Goal: Transaction & Acquisition: Purchase product/service

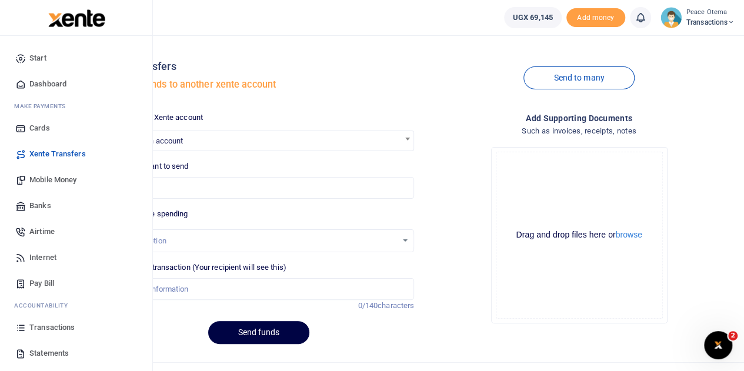
click at [48, 179] on span "Mobile Money" at bounding box center [52, 180] width 47 height 12
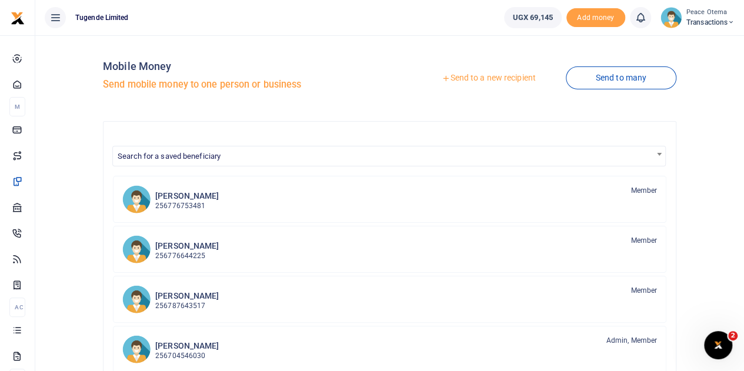
click at [442, 80] on icon at bounding box center [446, 78] width 8 height 8
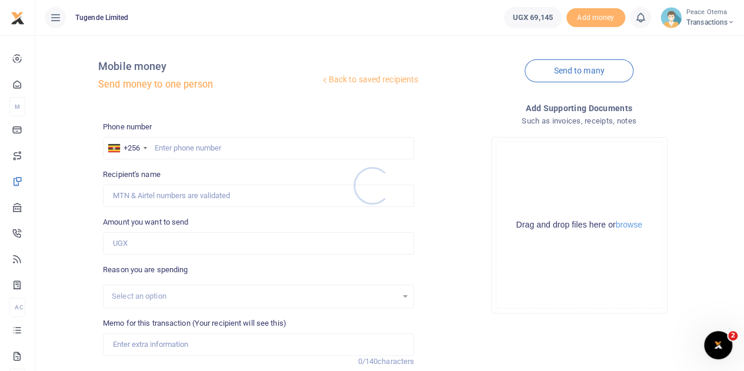
click at [167, 149] on div at bounding box center [372, 185] width 744 height 371
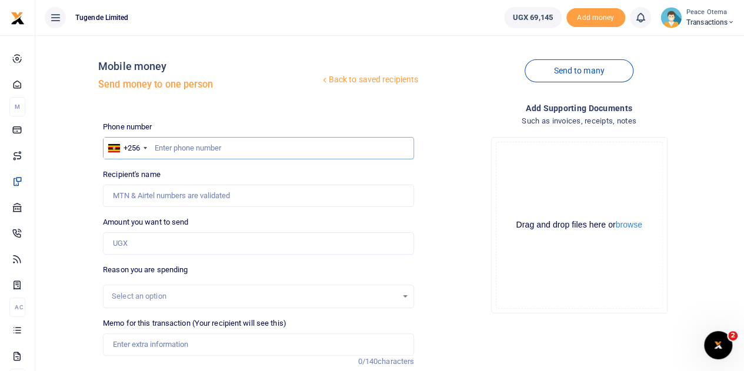
click at [167, 149] on input "text" at bounding box center [258, 148] width 311 height 22
paste input "774407548"
type input "774407548"
type input "Moses Ssempijja"
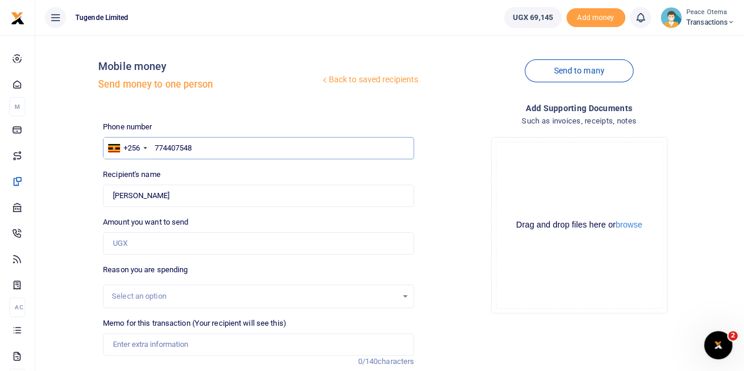
type input "774407548"
click at [126, 245] on input "Amount you want to send" at bounding box center [258, 243] width 311 height 22
type input "35,000"
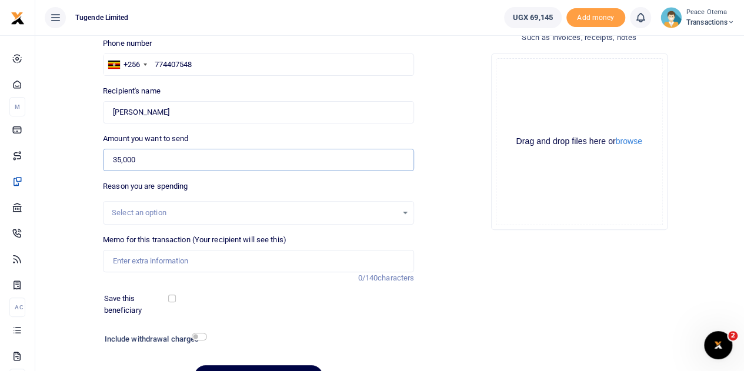
scroll to position [88, 0]
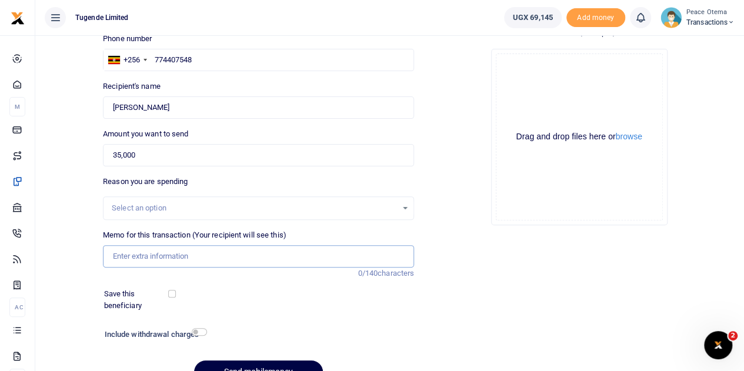
click at [136, 260] on input "Memo for this transaction (Your recipient will see this)" at bounding box center [258, 256] width 311 height 22
paste input "TLUG-017042"
click at [172, 252] on input "TLUG017042" at bounding box center [258, 256] width 311 height 22
click at [182, 249] on input "TLUG017042" at bounding box center [258, 256] width 311 height 22
paste input "Compensation for TCoins"
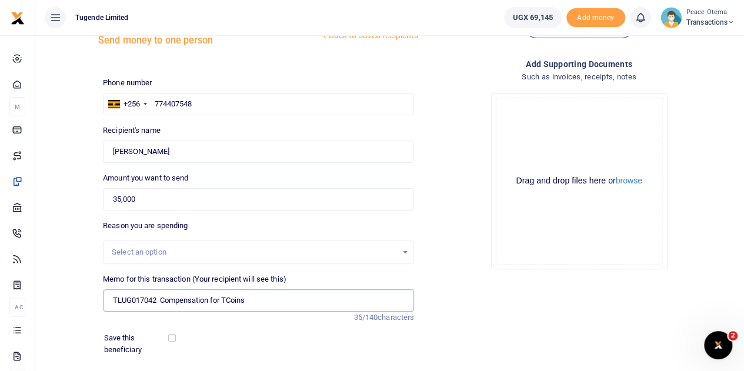
scroll to position [148, 0]
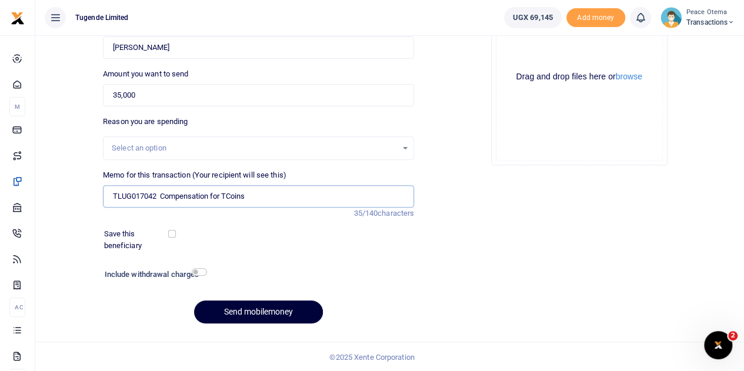
type input "TLUG017042 Compensation for TCoins"
click at [236, 318] on button "Send mobilemoney" at bounding box center [258, 311] width 129 height 23
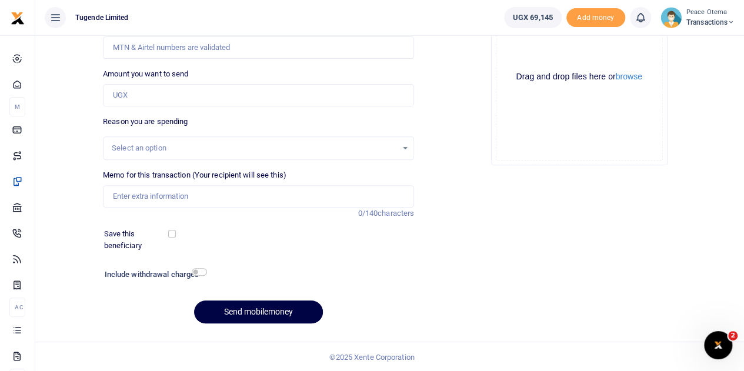
click at [733, 22] on icon at bounding box center [730, 22] width 7 height 8
click at [688, 44] on link "Switch accounts" at bounding box center [689, 43] width 93 height 16
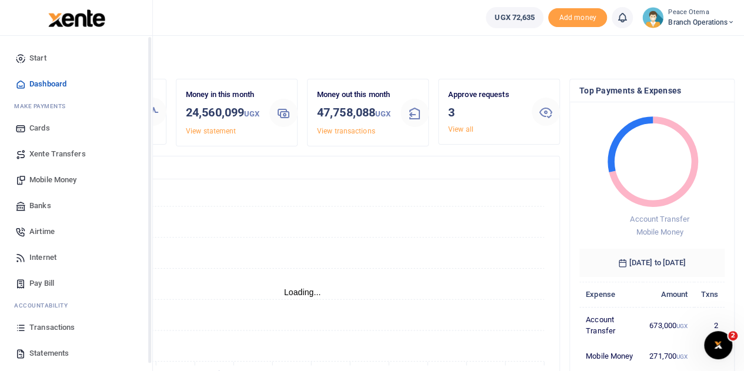
scroll to position [9, 9]
click at [46, 156] on span "Xente Transfers" at bounding box center [57, 154] width 56 height 12
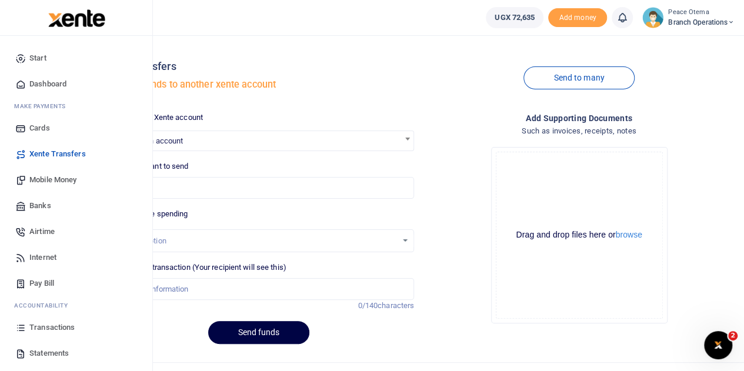
click at [39, 179] on span "Mobile Money" at bounding box center [52, 180] width 47 height 12
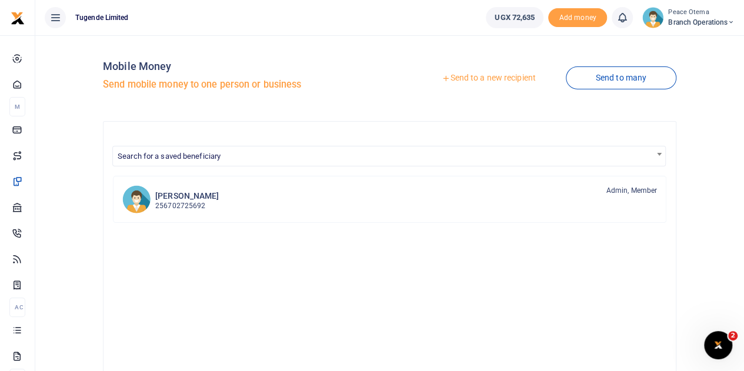
click at [442, 78] on icon at bounding box center [446, 78] width 8 height 8
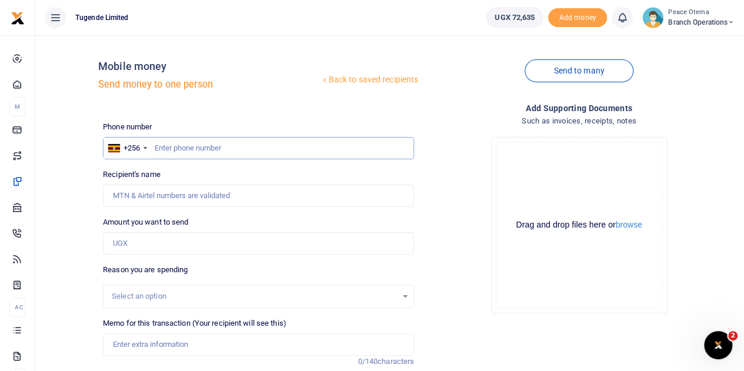
click at [170, 147] on input "text" at bounding box center [258, 148] width 311 height 22
paste input "774407548"
type input "774407548"
click at [137, 238] on input "Amount you want to send" at bounding box center [258, 243] width 311 height 22
type input "Moses Ssempijja"
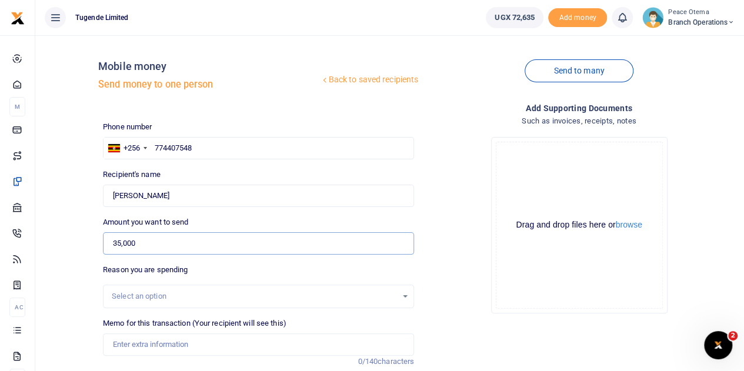
type input "35,000"
click at [149, 351] on input "Memo for this transaction (Your recipient will see this)" at bounding box center [258, 344] width 311 height 22
click at [138, 337] on input "Memo for this transaction (Your recipient will see this)" at bounding box center [258, 344] width 311 height 22
paste input "TLUG-017042"
click at [166, 342] on input "TLUG017042" at bounding box center [258, 344] width 311 height 22
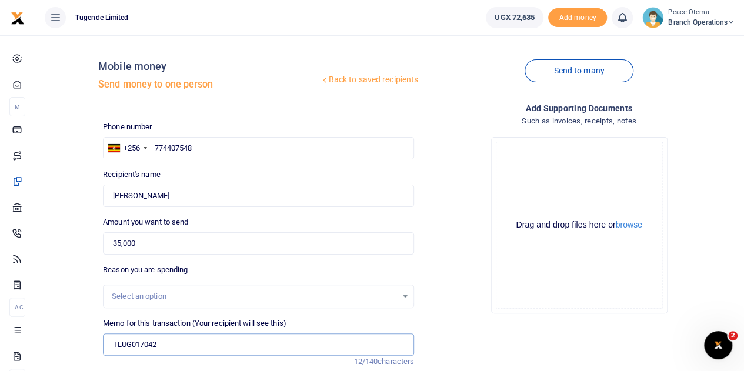
type input "TLUG017042 Compensation for TCoins"
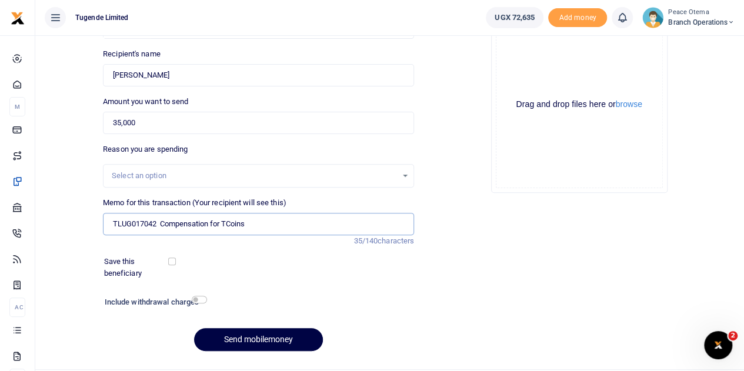
scroll to position [122, 0]
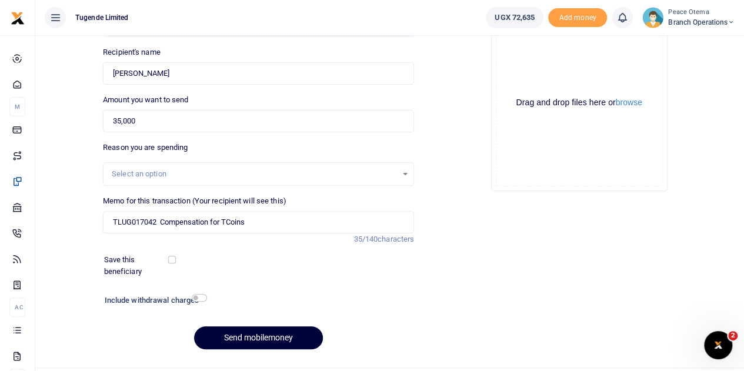
click at [253, 339] on button "Send mobilemoney" at bounding box center [258, 337] width 129 height 23
